Goal: Task Accomplishment & Management: Use online tool/utility

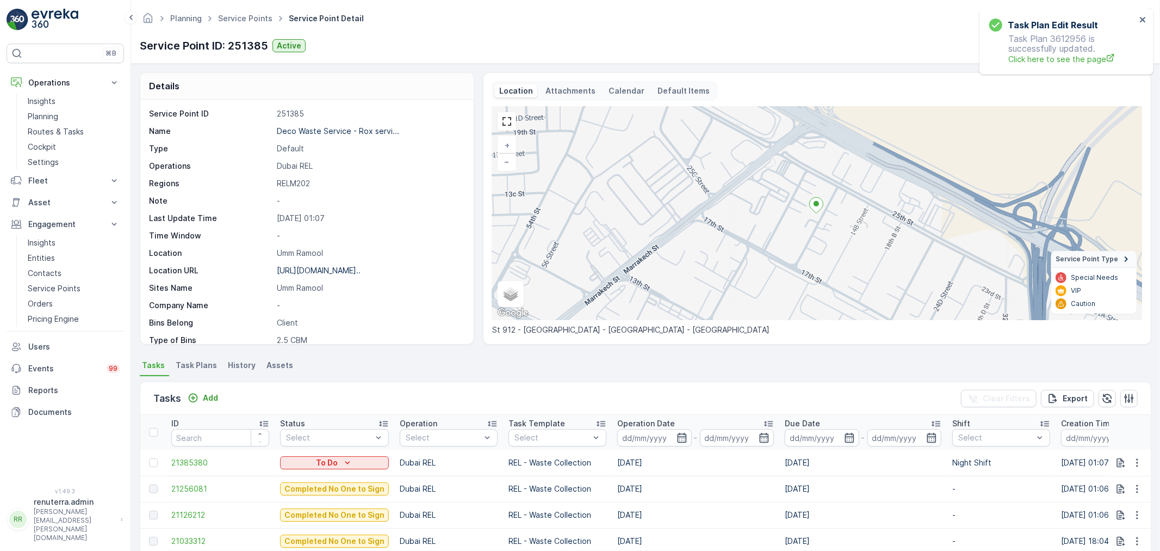
scroll to position [121, 0]
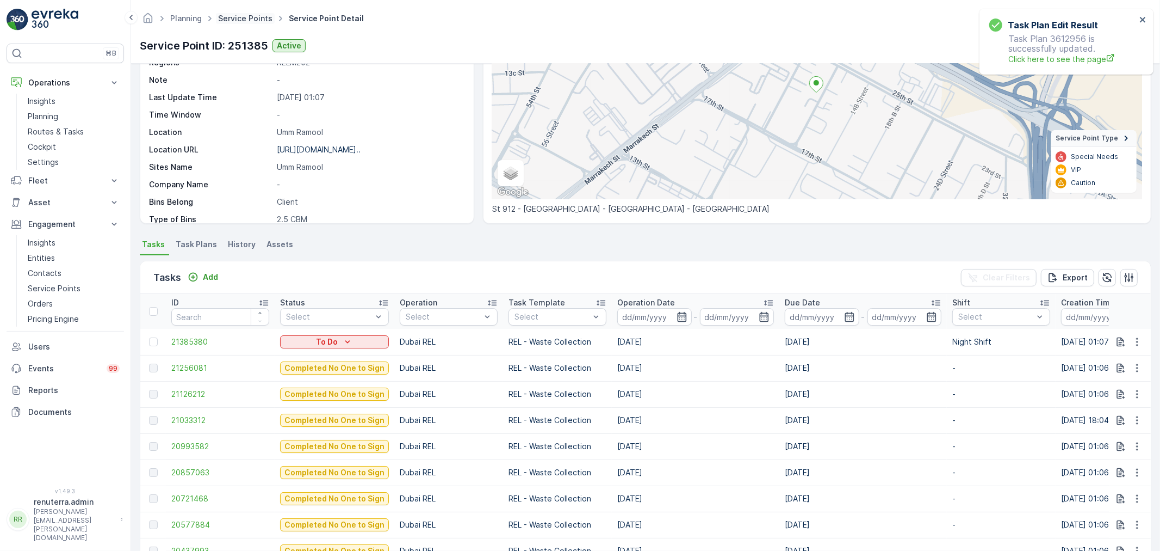
click at [252, 21] on link "Service Points" at bounding box center [245, 18] width 54 height 9
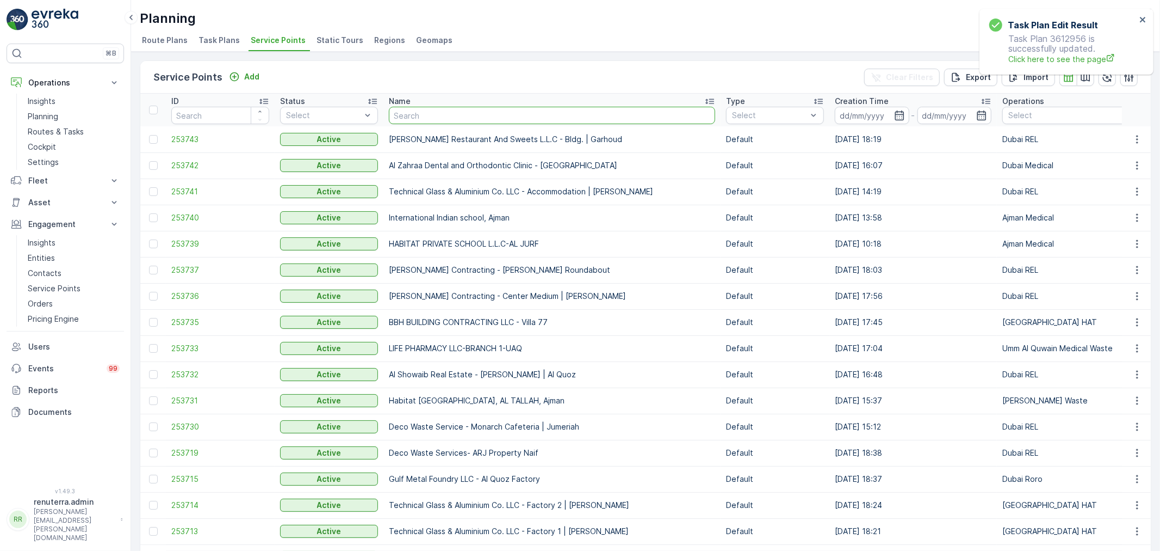
click at [440, 121] on input "text" at bounding box center [552, 115] width 326 height 17
type input "a"
type input "sbk"
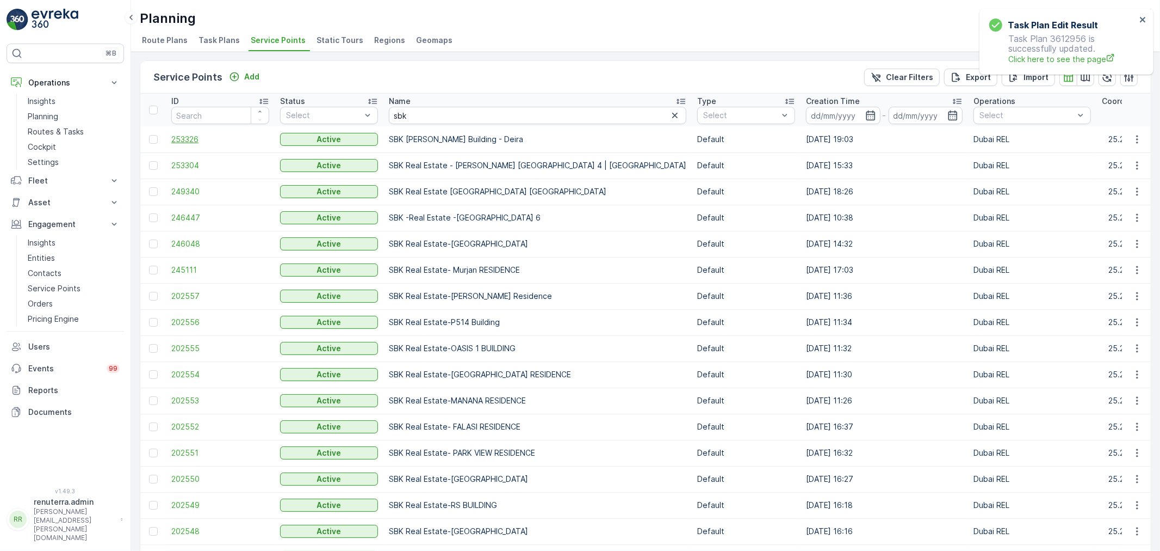
click at [211, 136] on span "253326" at bounding box center [220, 139] width 98 height 11
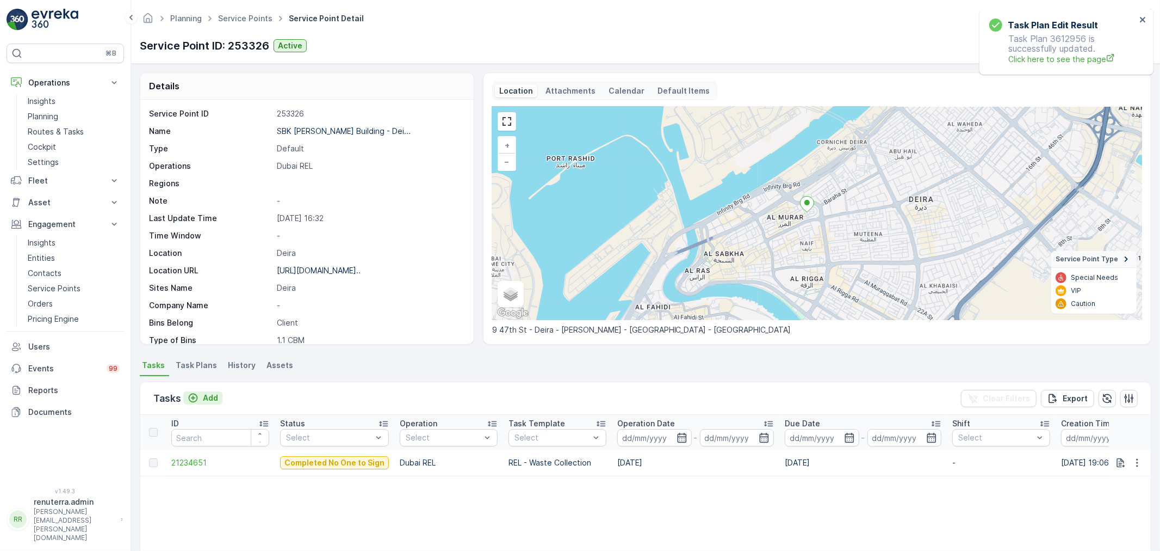
click at [209, 395] on p "Add" at bounding box center [210, 397] width 15 height 11
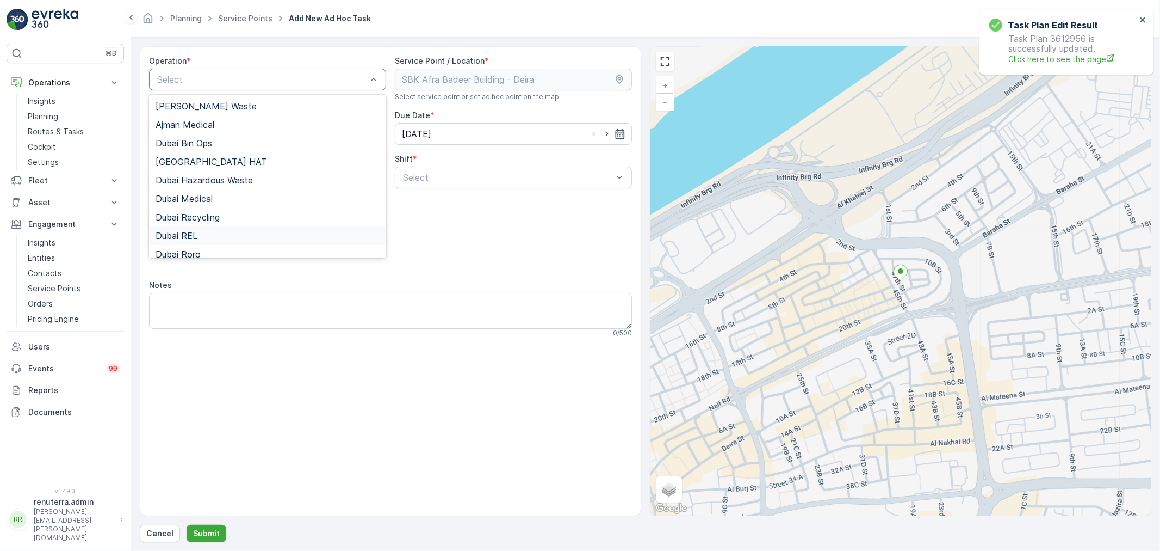
click at [196, 231] on span "Dubai REL" at bounding box center [177, 236] width 42 height 10
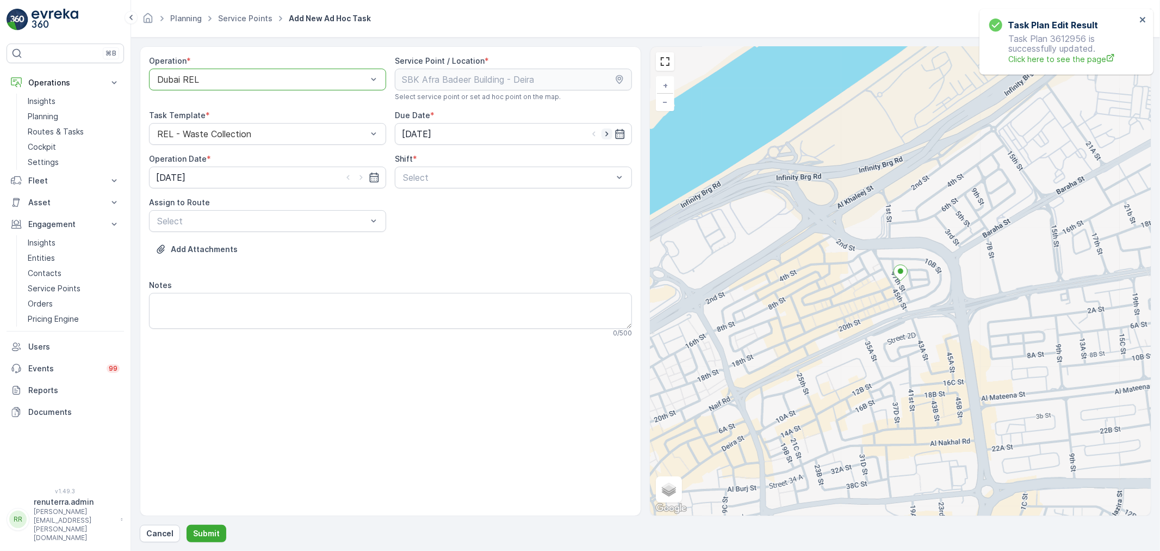
click at [612, 132] on icon "button" at bounding box center [607, 133] width 11 height 11
type input "[DATE]"
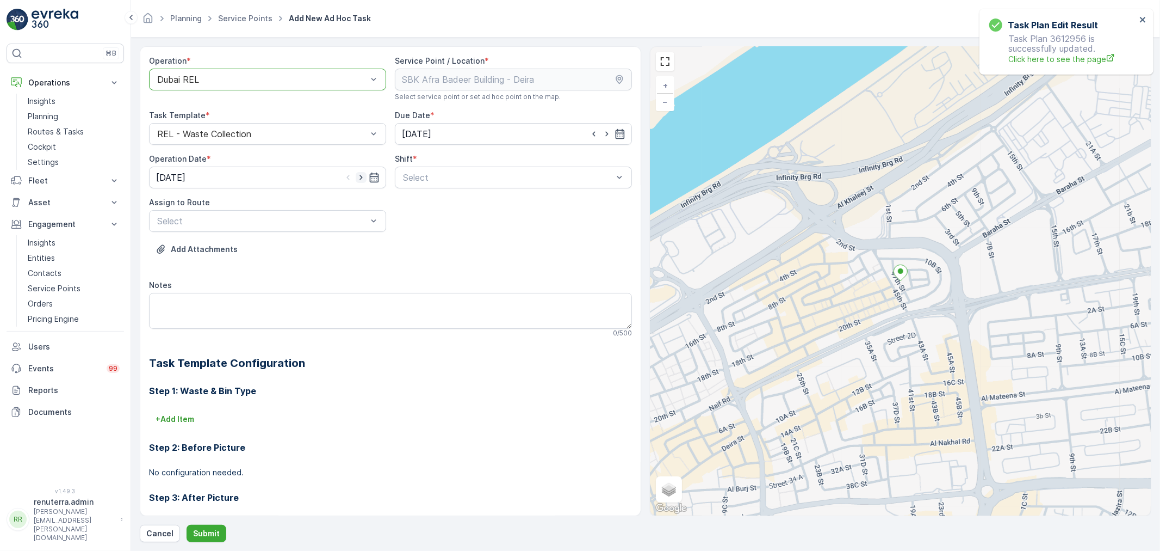
click at [360, 175] on icon "button" at bounding box center [361, 177] width 3 height 5
type input "[DATE]"
drag, startPoint x: 443, startPoint y: 188, endPoint x: 428, endPoint y: 202, distance: 20.8
click at [428, 202] on span "Day Shift" at bounding box center [420, 204] width 39 height 10
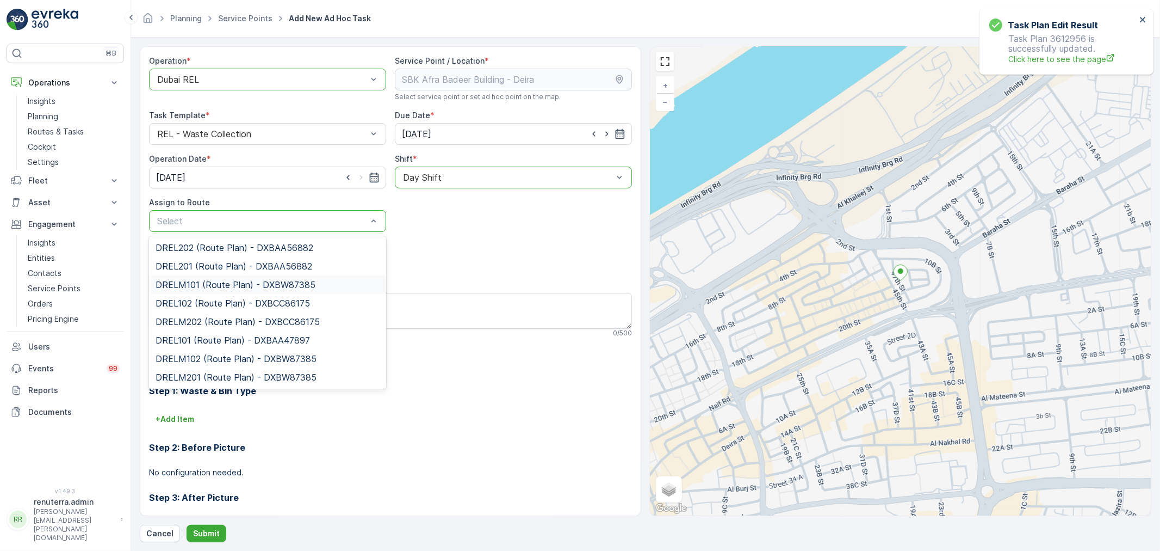
click at [194, 283] on span "DRELM101 (Route Plan) - DXBW87385" at bounding box center [236, 285] width 160 height 10
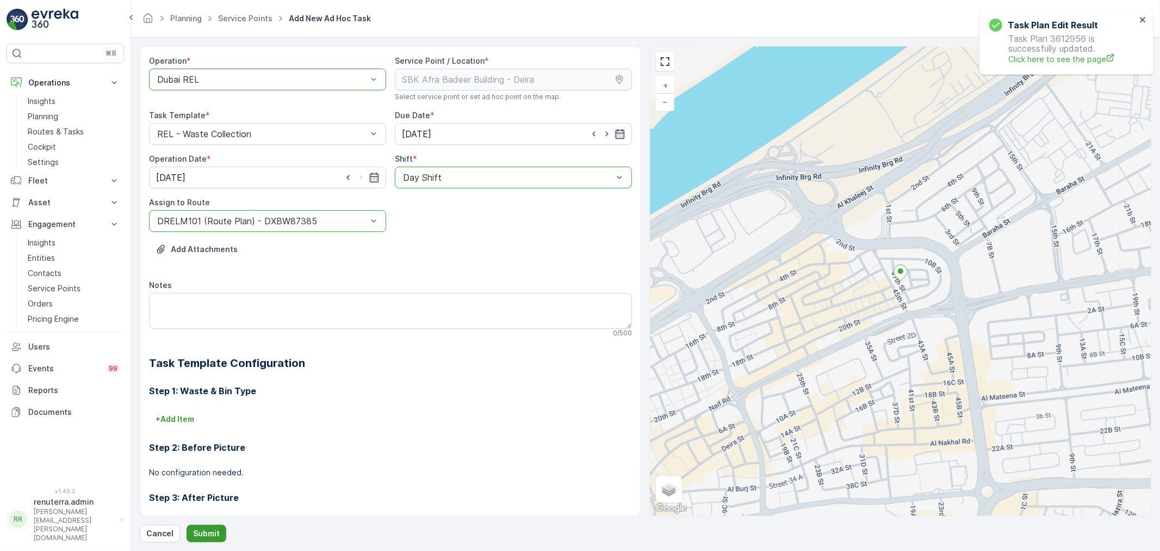
click at [205, 526] on button "Submit" at bounding box center [207, 532] width 40 height 17
